Goal: Task Accomplishment & Management: Manage account settings

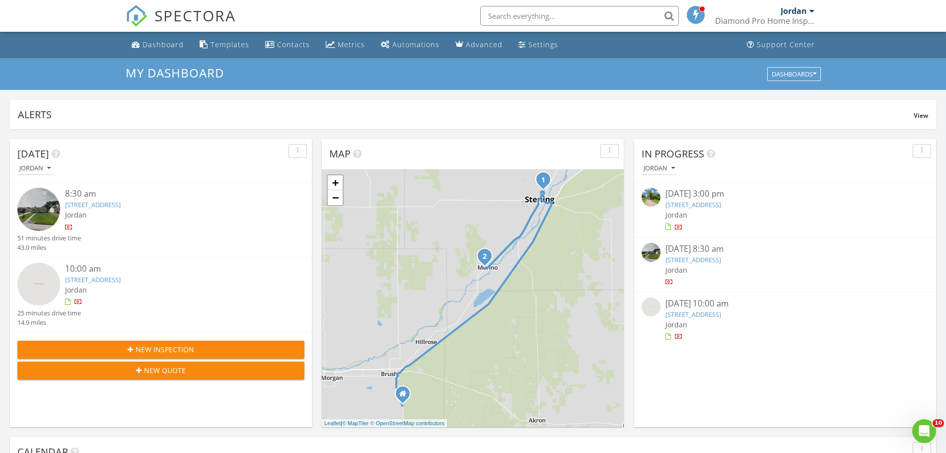
click at [82, 203] on link "363 Plainview Ave, Sterling, CO 80751" at bounding box center [93, 204] width 56 height 9
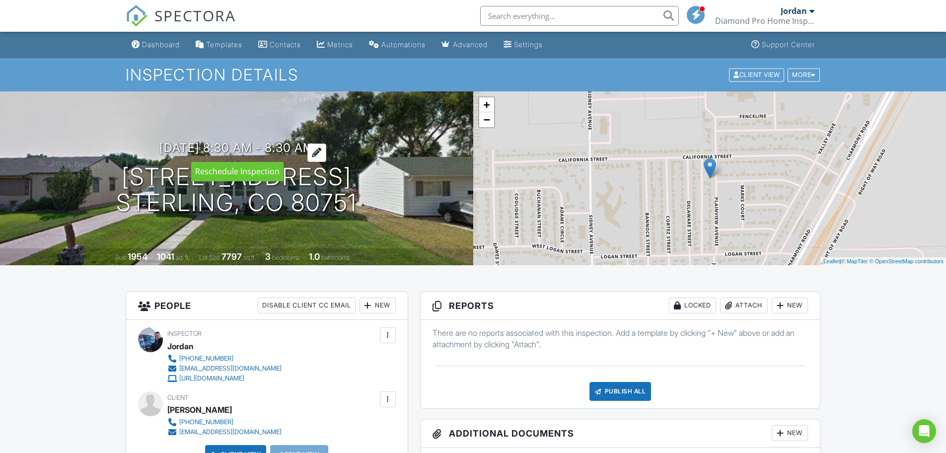
click at [308, 146] on h3 "08/27/2025 8:30 am - 8:30 am" at bounding box center [236, 147] width 154 height 13
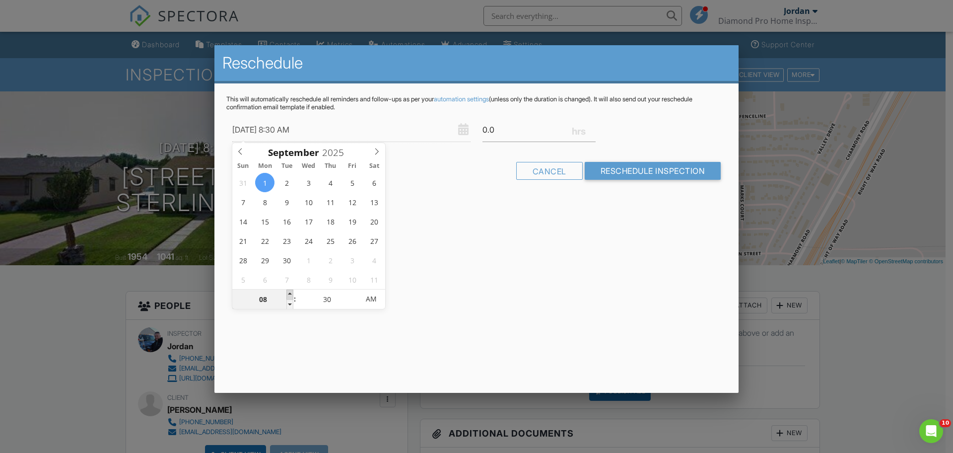
type input "09/01/2025 9:30 AM"
type input "09"
click at [290, 294] on span at bounding box center [289, 294] width 7 height 10
type input "09/01/2025 10:30 AM"
type input "10"
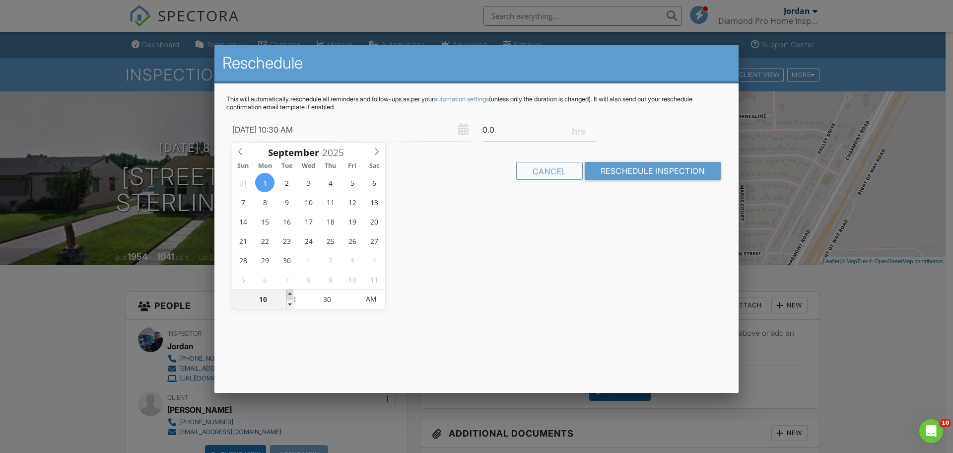
click at [290, 294] on span at bounding box center [289, 294] width 7 height 10
click at [592, 128] on input "0.5" at bounding box center [538, 130] width 113 height 24
click at [592, 128] on input "0.75" at bounding box center [538, 130] width 113 height 24
type input "1"
click at [592, 128] on input "1" at bounding box center [538, 130] width 113 height 24
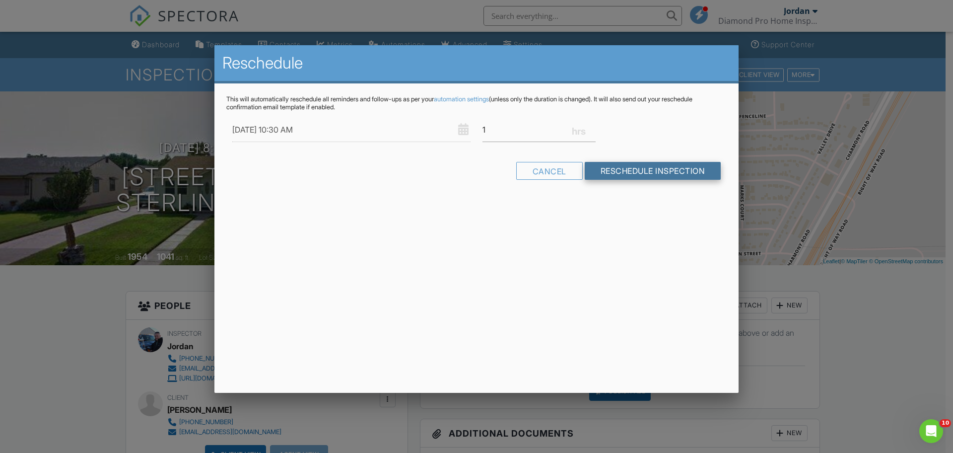
click at [648, 173] on input "Reschedule Inspection" at bounding box center [653, 171] width 137 height 18
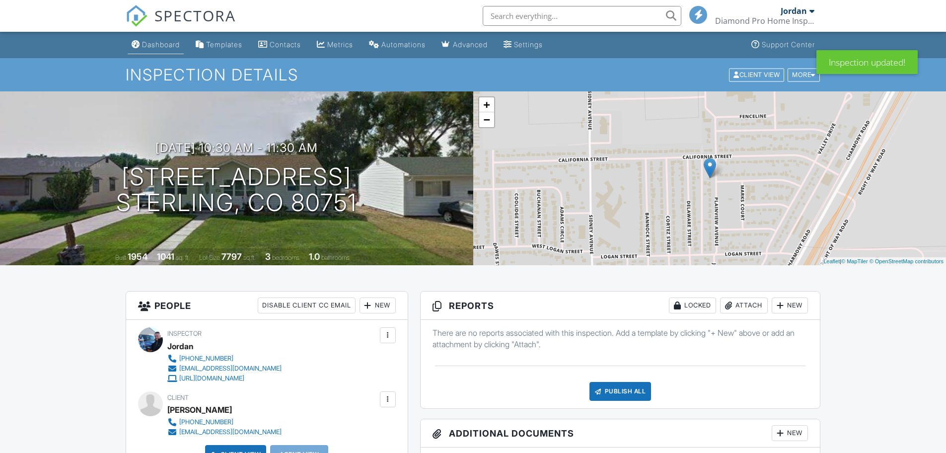
click at [160, 42] on div "Dashboard" at bounding box center [161, 44] width 38 height 8
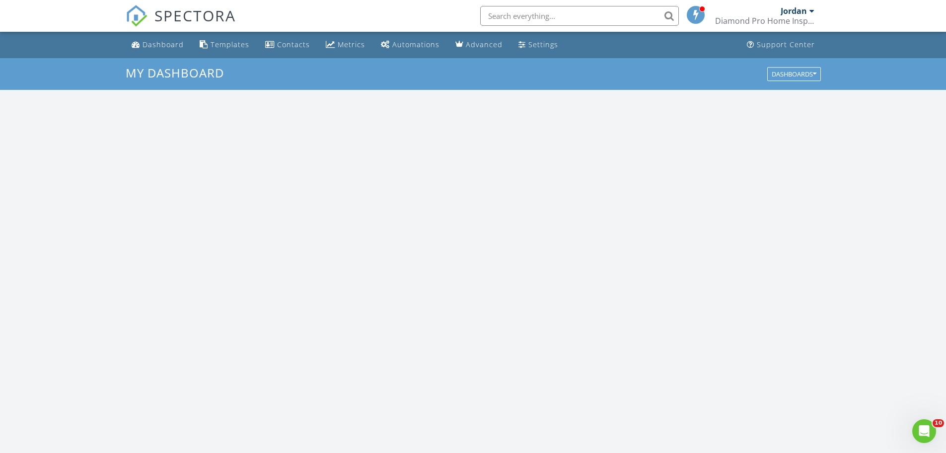
scroll to position [919, 961]
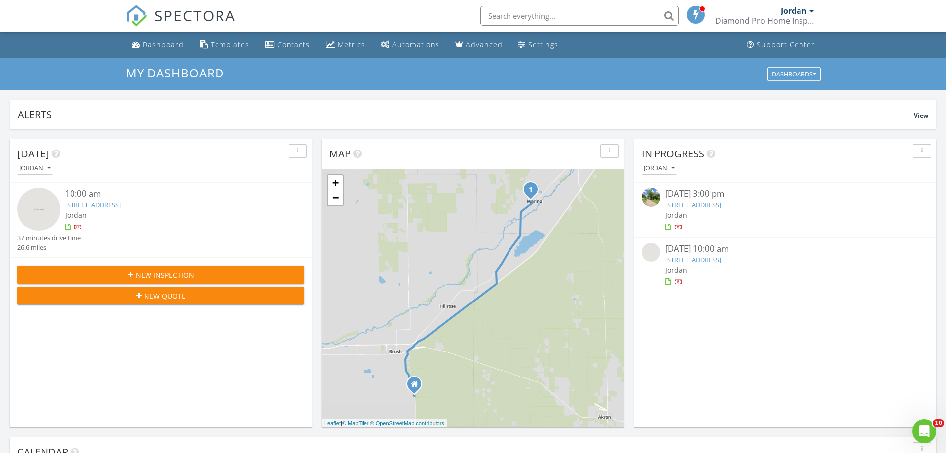
click at [89, 205] on link "3115 Timber Ln, Merino, CO 80741" at bounding box center [93, 204] width 56 height 9
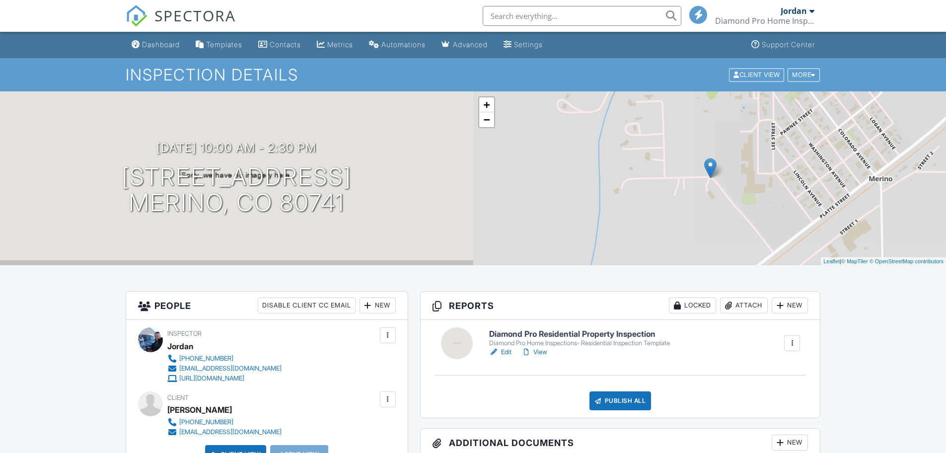
click at [507, 353] on link "Edit" at bounding box center [500, 352] width 22 height 10
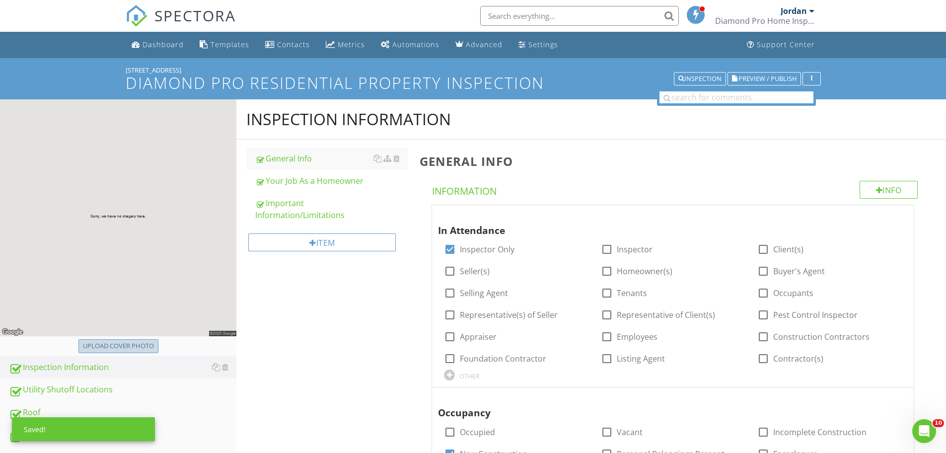
click at [121, 345] on div "Upload cover photo" at bounding box center [118, 346] width 71 height 10
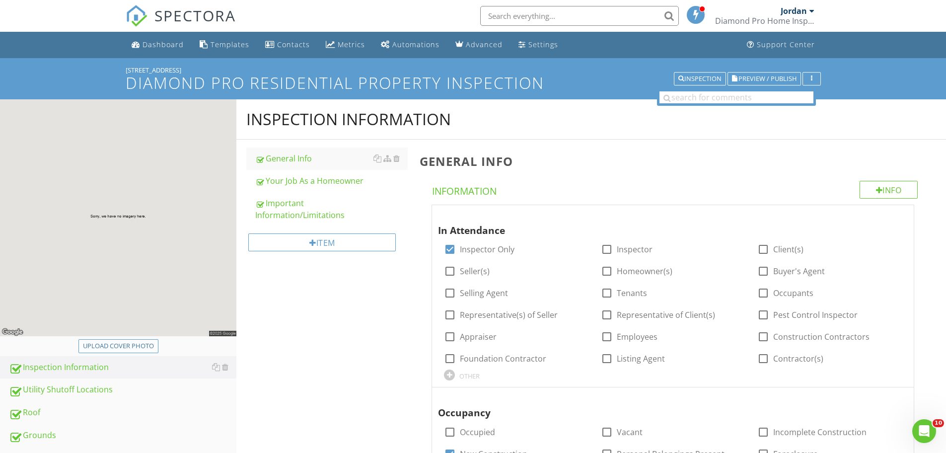
type input "C:\fakepath\IMG_0530.JPG"
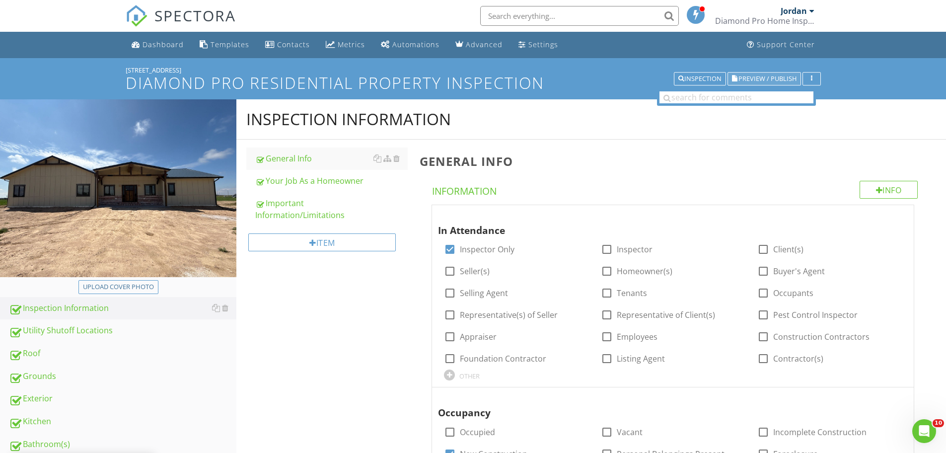
click at [772, 75] on span "Preview / Publish" at bounding box center [767, 78] width 58 height 6
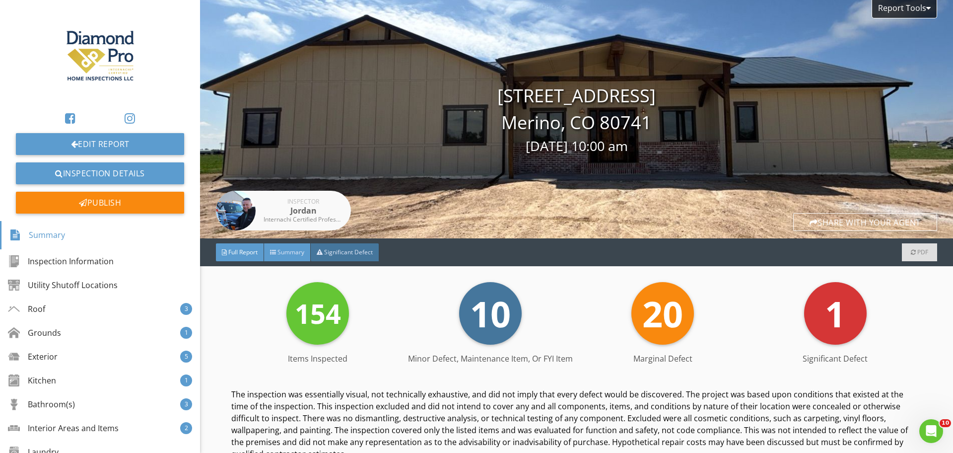
click at [292, 252] on span "Summary" at bounding box center [290, 252] width 27 height 8
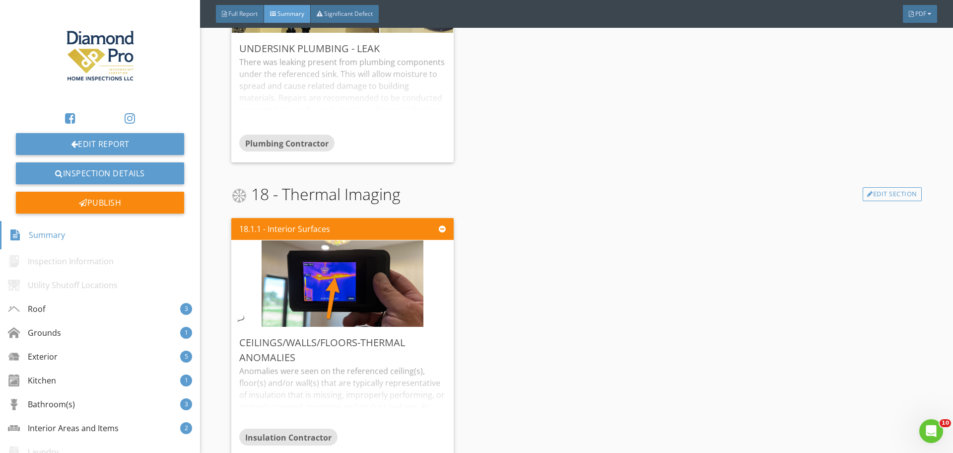
scroll to position [4411, 0]
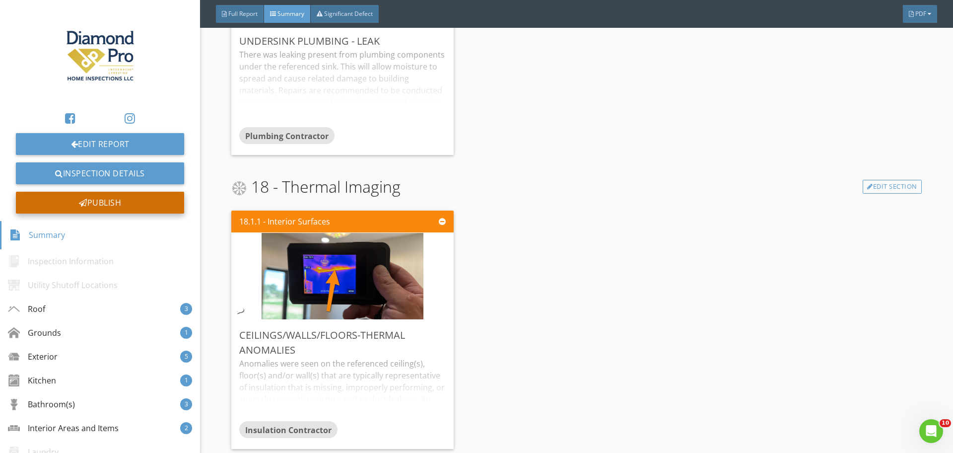
click at [88, 208] on div "Publish" at bounding box center [100, 203] width 168 height 22
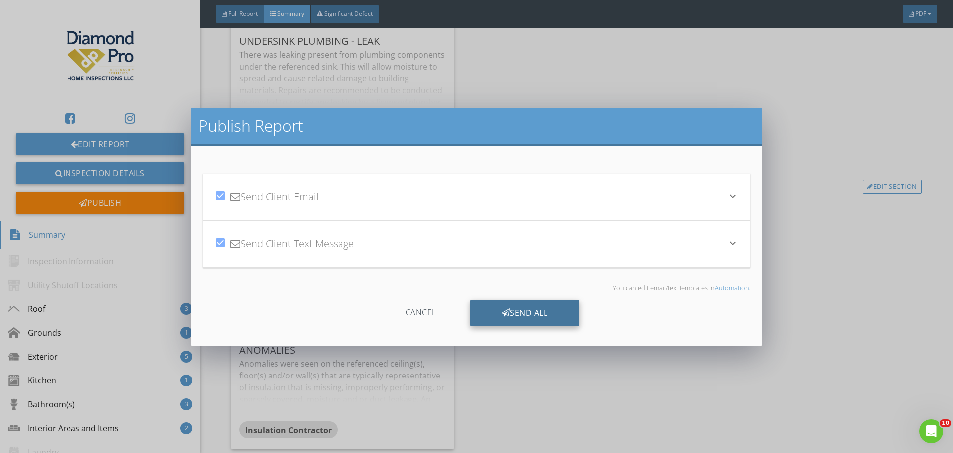
click at [524, 309] on div "Send All" at bounding box center [525, 312] width 110 height 27
